Goal: Task Accomplishment & Management: Use online tool/utility

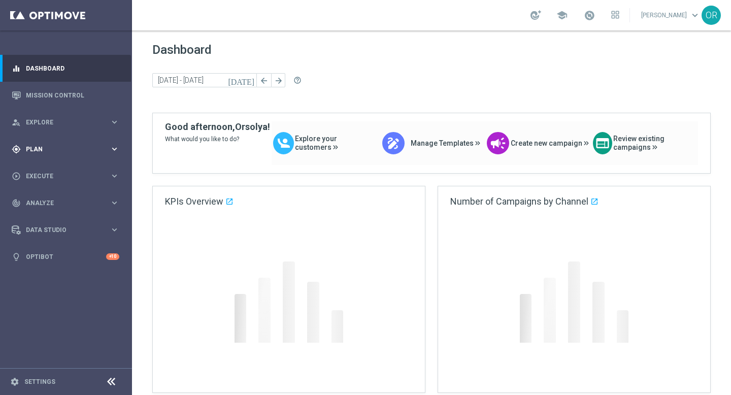
click at [43, 146] on span "Plan" at bounding box center [68, 149] width 84 height 6
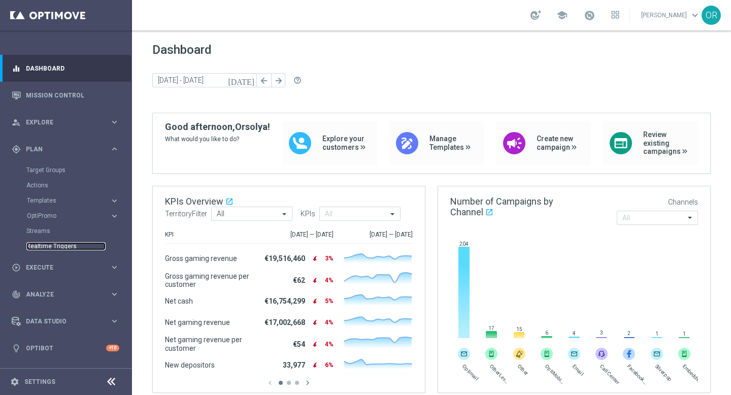
click at [57, 247] on link "Realtime Triggers" at bounding box center [65, 246] width 79 height 8
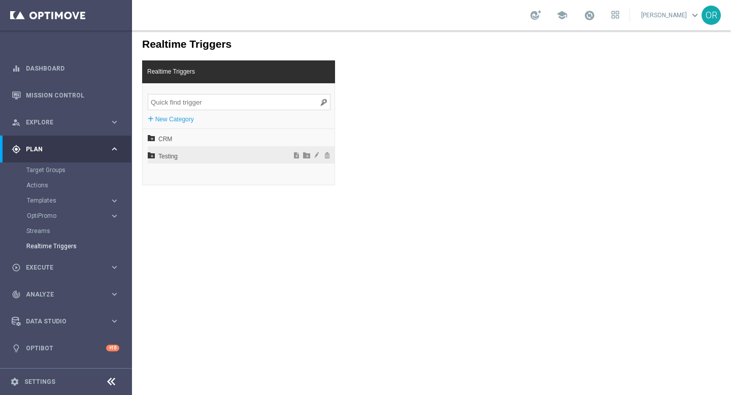
click at [174, 154] on span "Testing" at bounding box center [214, 156] width 112 height 17
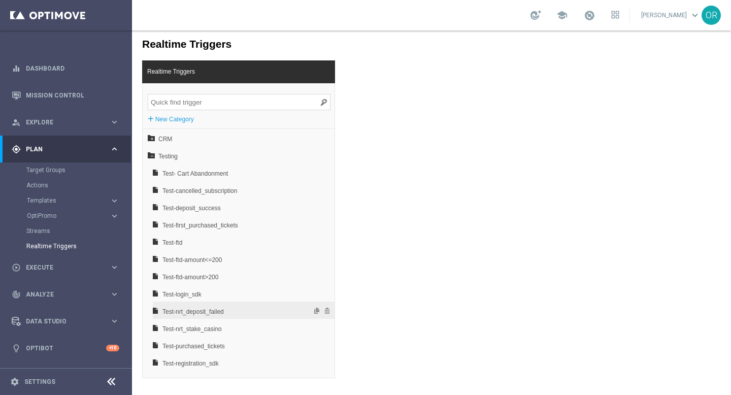
scroll to position [10, 0]
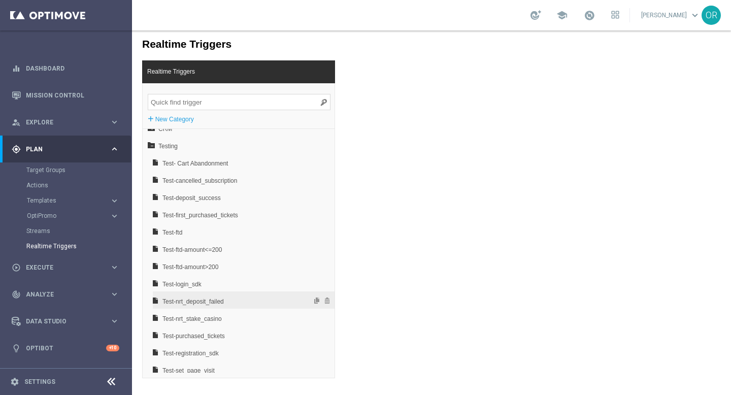
click at [215, 299] on span "Test-nrt_deposit_failed" at bounding box center [217, 301] width 109 height 17
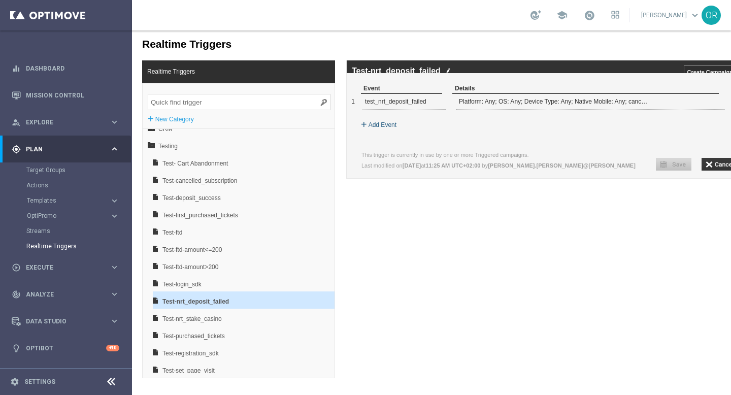
click at [381, 130] on label "Add Event" at bounding box center [383, 125] width 28 height 10
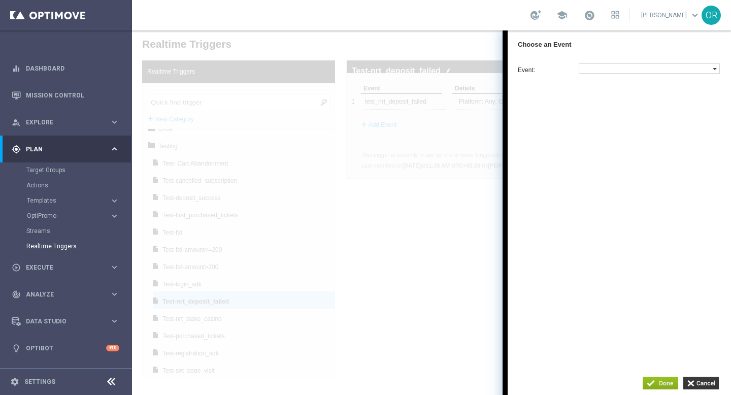
click at [623, 71] on label at bounding box center [647, 68] width 134 height 9
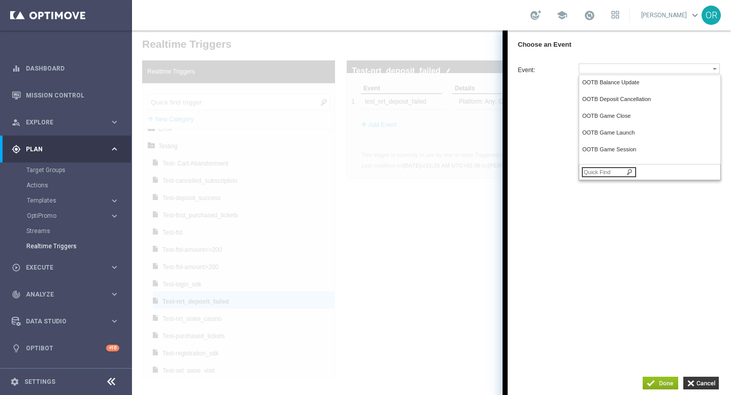
scroll to position [190, 0]
click at [710, 384] on input "button" at bounding box center [702, 383] width 36 height 13
